Goal: Check status

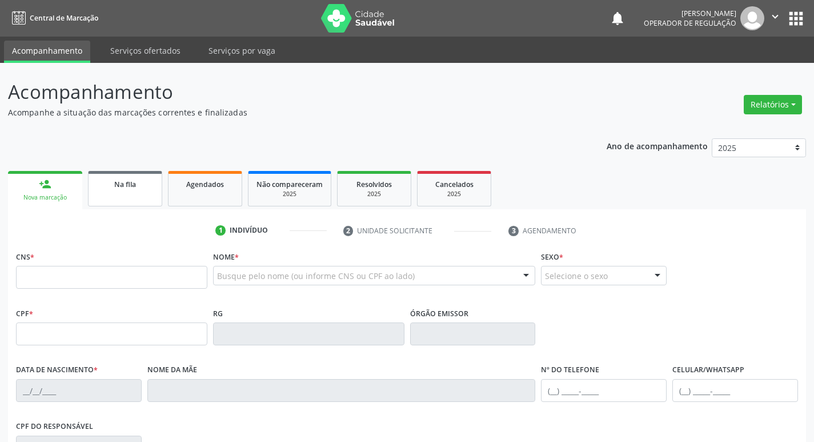
click at [138, 187] on div "Na fila" at bounding box center [125, 184] width 57 height 12
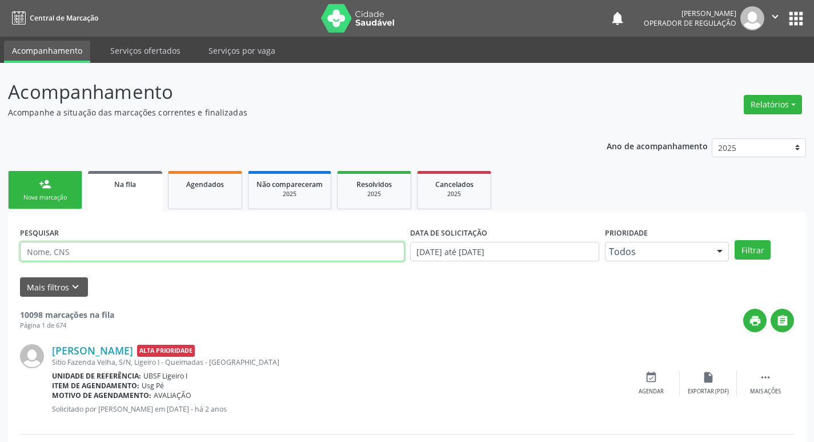
click at [147, 258] on input "text" at bounding box center [212, 251] width 385 height 19
paste input "700 0076 1306 0602"
type input "700 0076 1306 0602"
click at [735, 240] on button "Filtrar" at bounding box center [753, 249] width 36 height 19
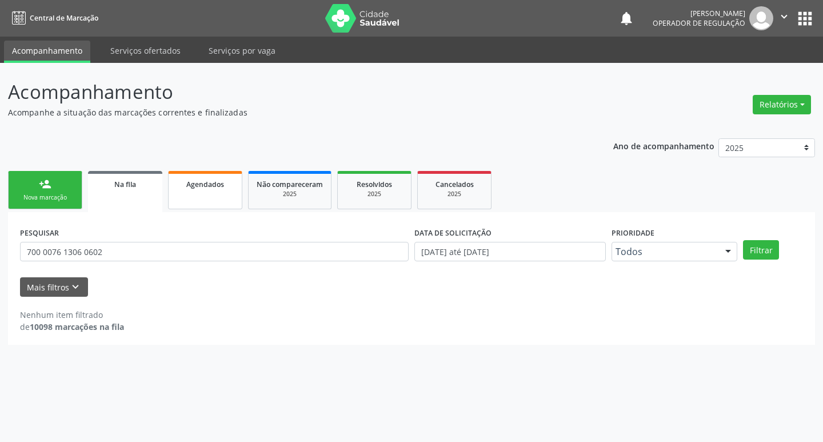
click at [209, 194] on link "Agendados" at bounding box center [205, 190] width 74 height 38
select select "8"
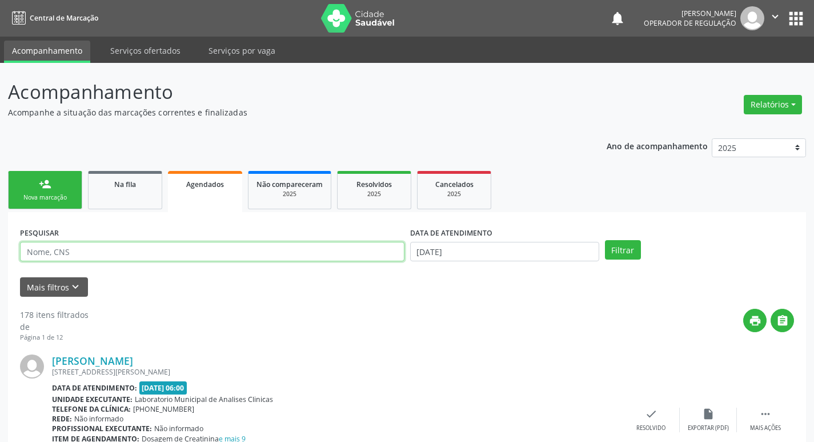
click at [251, 256] on input "text" at bounding box center [212, 251] width 385 height 19
paste input "700 0076 1306 0602"
type input "700 0076 1306 0602"
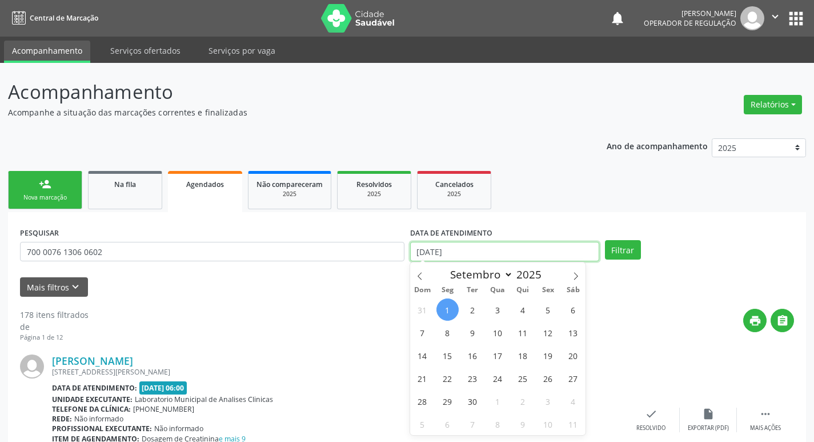
click at [441, 252] on input "[DATE]" at bounding box center [504, 251] width 189 height 19
click at [605, 240] on button "Filtrar" at bounding box center [623, 249] width 36 height 19
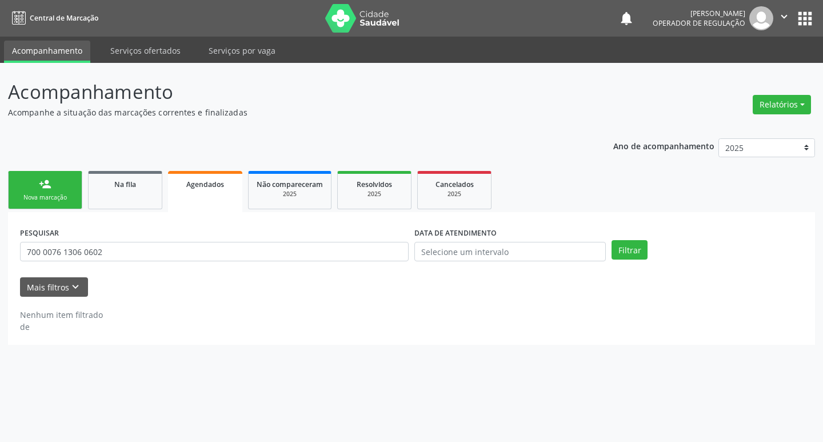
click at [603, 186] on ul "person_add Nova marcação Na fila Agendados Não compareceram 2025 Resolvidos 202…" at bounding box center [411, 190] width 807 height 44
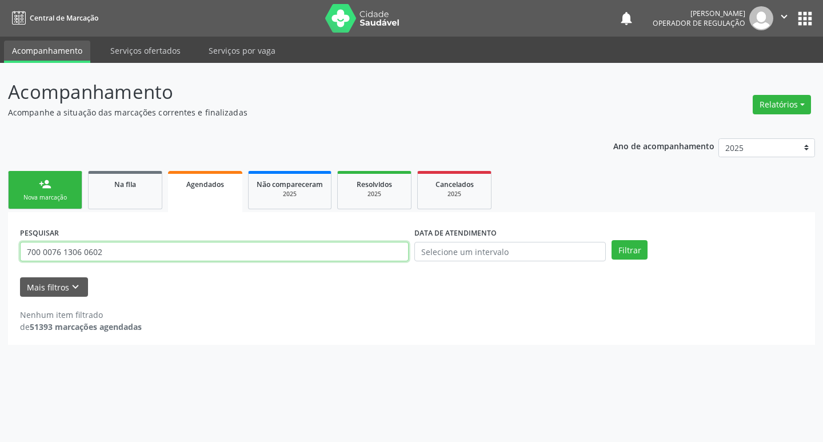
click at [105, 251] on input "700 0076 1306 0602" at bounding box center [214, 251] width 389 height 19
click at [611, 240] on button "Filtrar" at bounding box center [629, 249] width 36 height 19
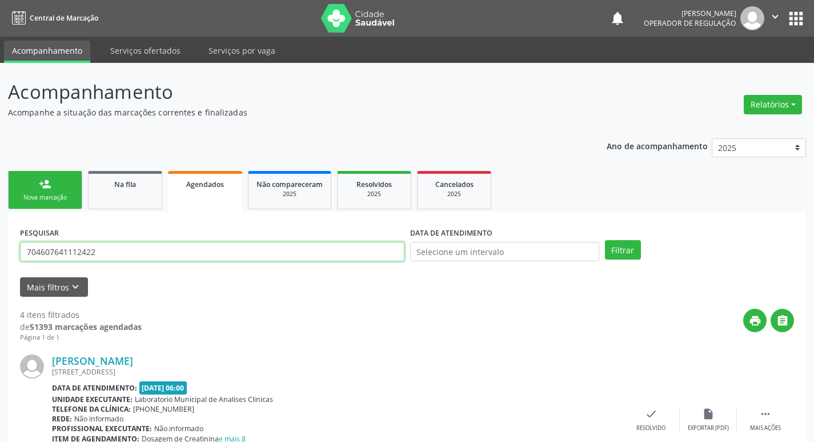
click at [125, 249] on input "704607641112422" at bounding box center [212, 251] width 385 height 19
paste input "3408308734400"
click at [605, 240] on button "Filtrar" at bounding box center [623, 249] width 36 height 19
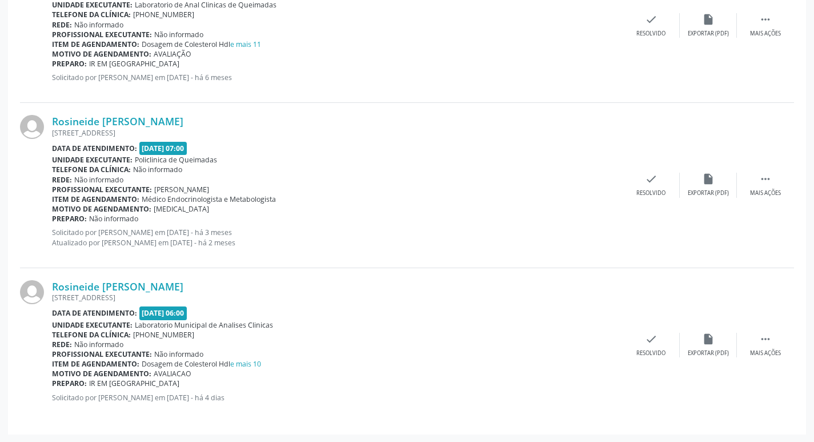
scroll to position [859, 0]
click at [493, 192] on div "Profissional executante: [PERSON_NAME]" at bounding box center [337, 189] width 571 height 10
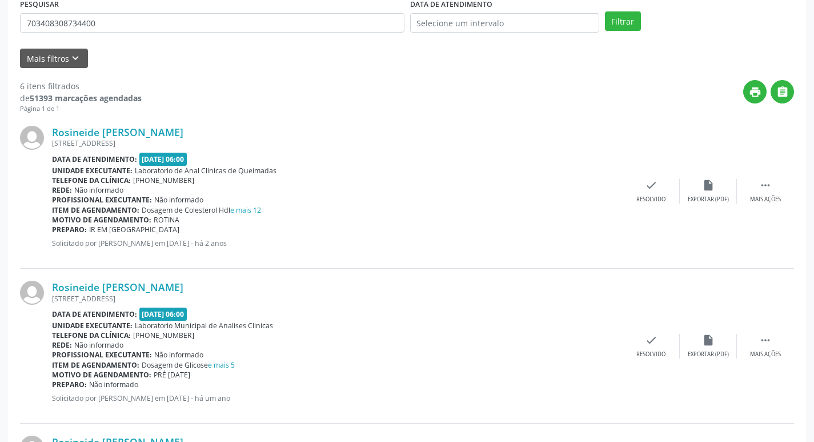
scroll to position [2, 0]
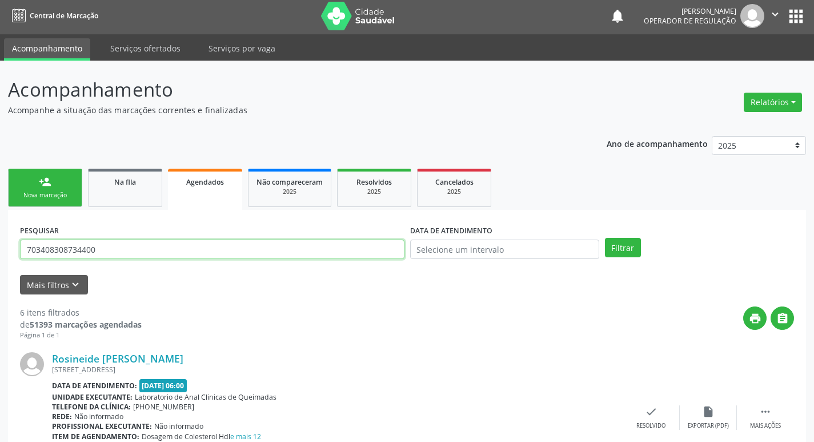
click at [155, 249] on input "703408308734400" at bounding box center [212, 248] width 385 height 19
click at [605, 238] on button "Filtrar" at bounding box center [623, 247] width 36 height 19
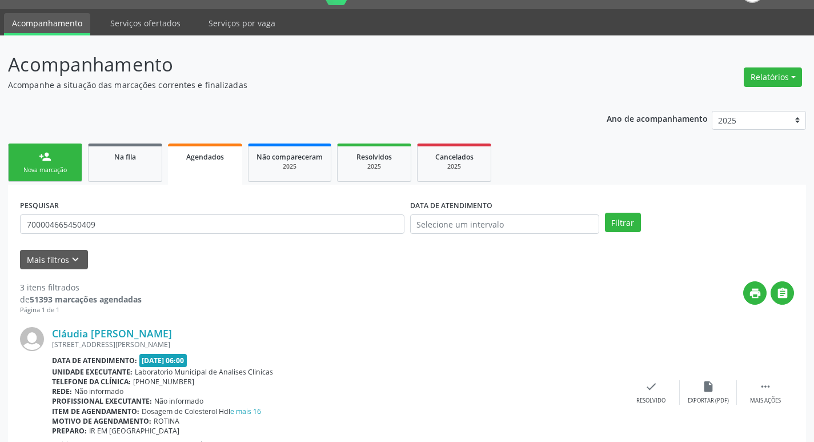
scroll to position [0, 0]
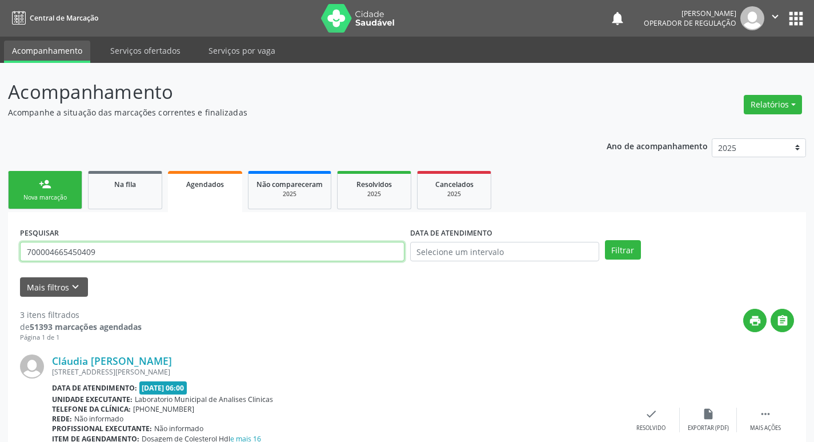
click at [161, 251] on input "700004665450409" at bounding box center [212, 251] width 385 height 19
click at [160, 252] on input "700004665450409" at bounding box center [212, 251] width 385 height 19
type input "700509362978652"
click at [605, 240] on button "Filtrar" at bounding box center [623, 249] width 36 height 19
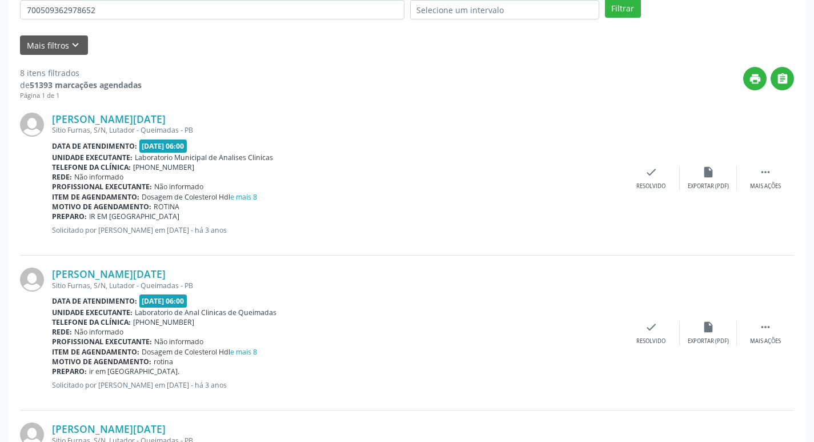
scroll to position [131, 0]
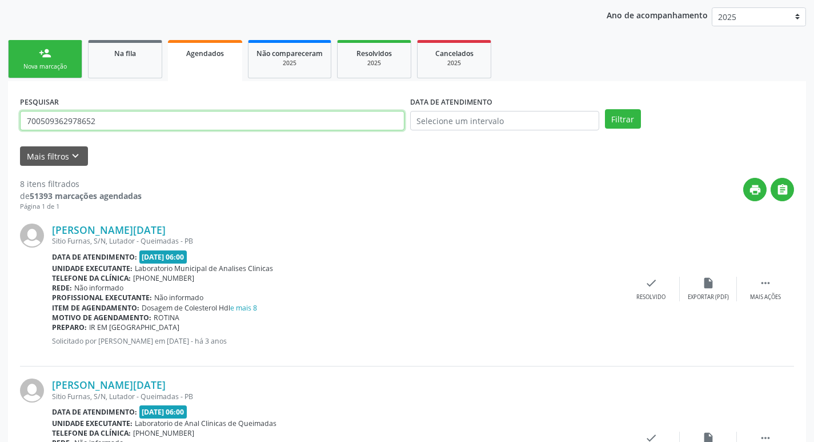
click at [105, 118] on input "700509362978652" at bounding box center [212, 120] width 385 height 19
click at [103, 119] on input "700509362978652" at bounding box center [212, 120] width 385 height 19
click at [127, 71] on link "Na fila" at bounding box center [125, 59] width 74 height 38
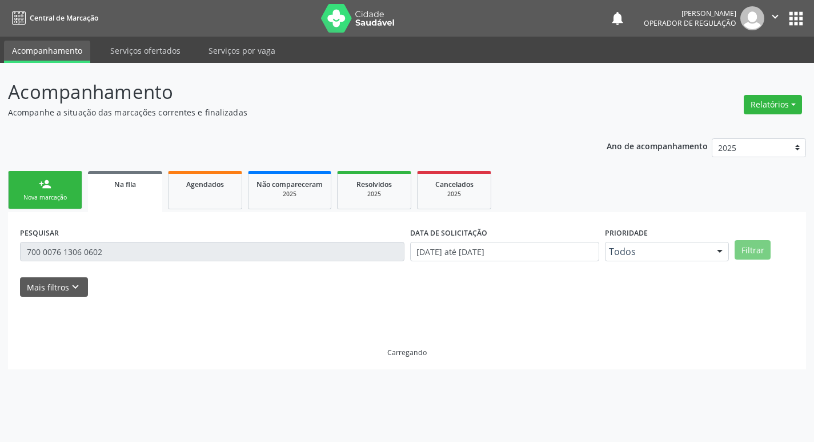
scroll to position [0, 0]
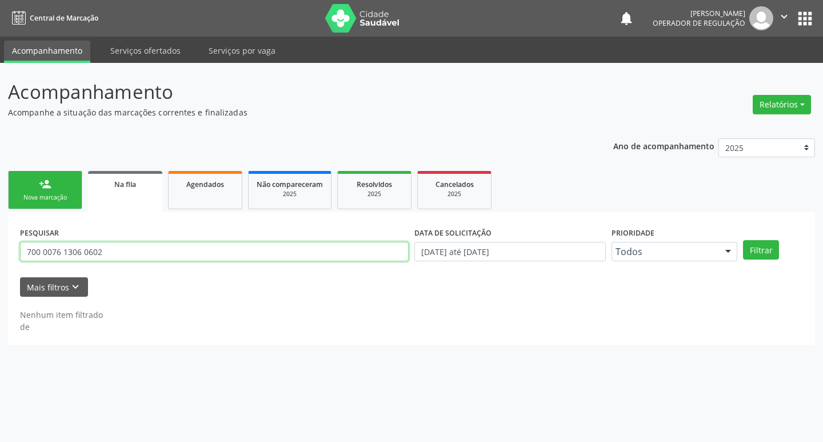
click at [168, 257] on input "700 0076 1306 0602" at bounding box center [214, 251] width 389 height 19
paste input "50936297865"
type input "700509362978652"
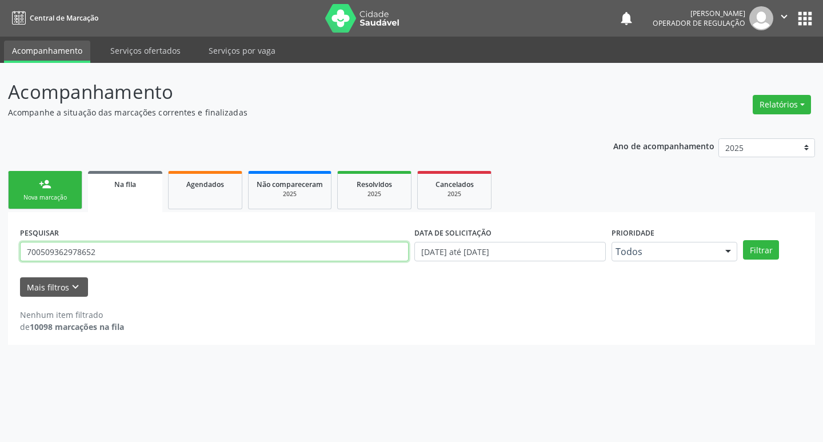
click at [743, 240] on button "Filtrar" at bounding box center [761, 249] width 36 height 19
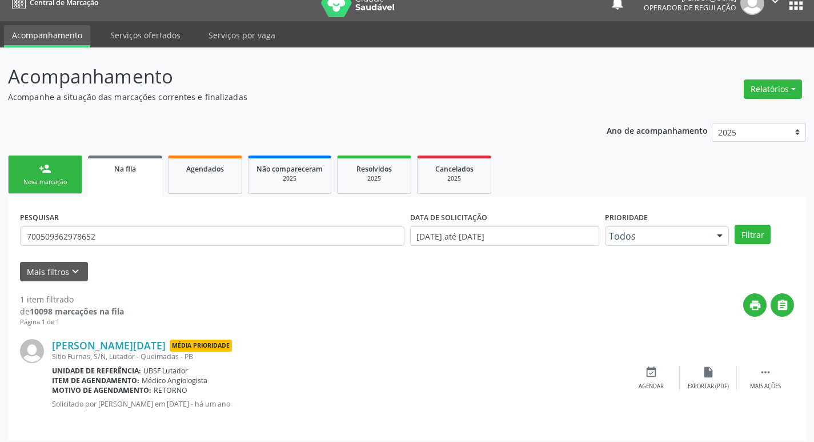
scroll to position [22, 0]
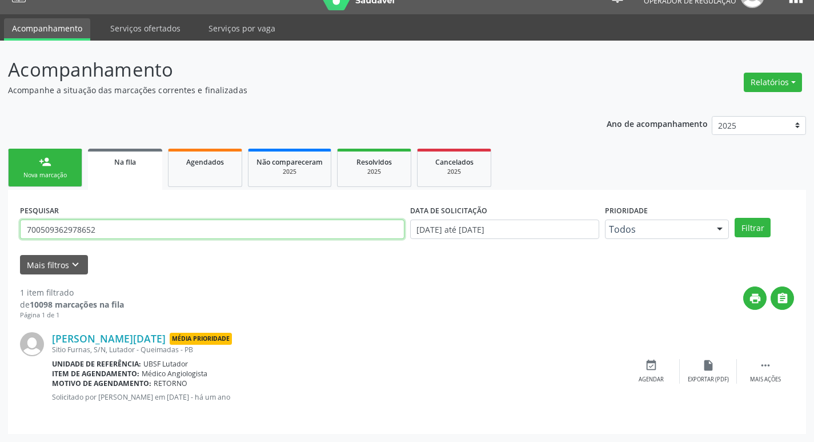
click at [114, 233] on input "700509362978652" at bounding box center [212, 228] width 385 height 19
drag, startPoint x: 114, startPoint y: 233, endPoint x: 109, endPoint y: 235, distance: 6.4
click at [113, 234] on input "700509362978652" at bounding box center [212, 228] width 385 height 19
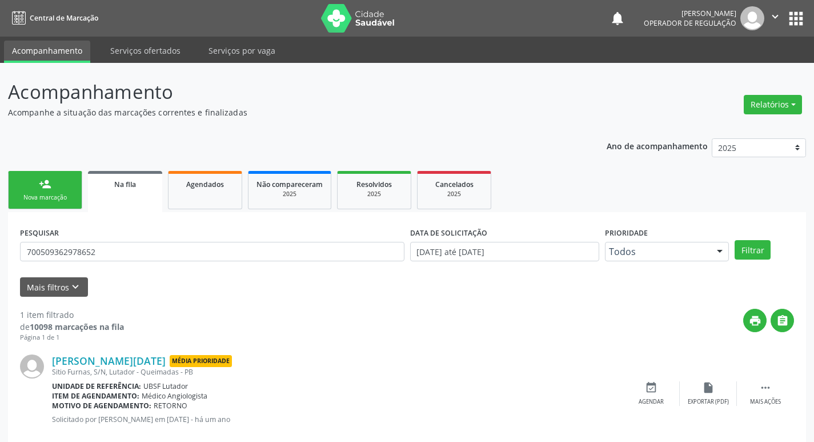
click at [795, 17] on button "apps" at bounding box center [796, 19] width 20 height 20
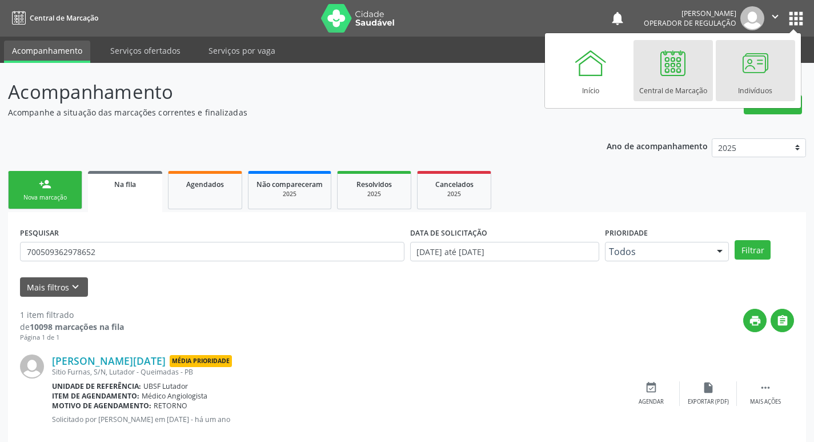
click at [750, 86] on div "Indivíduos" at bounding box center [755, 87] width 34 height 15
click at [753, 69] on div at bounding box center [755, 63] width 34 height 34
